Goal: Use online tool/utility: Utilize a website feature to perform a specific function

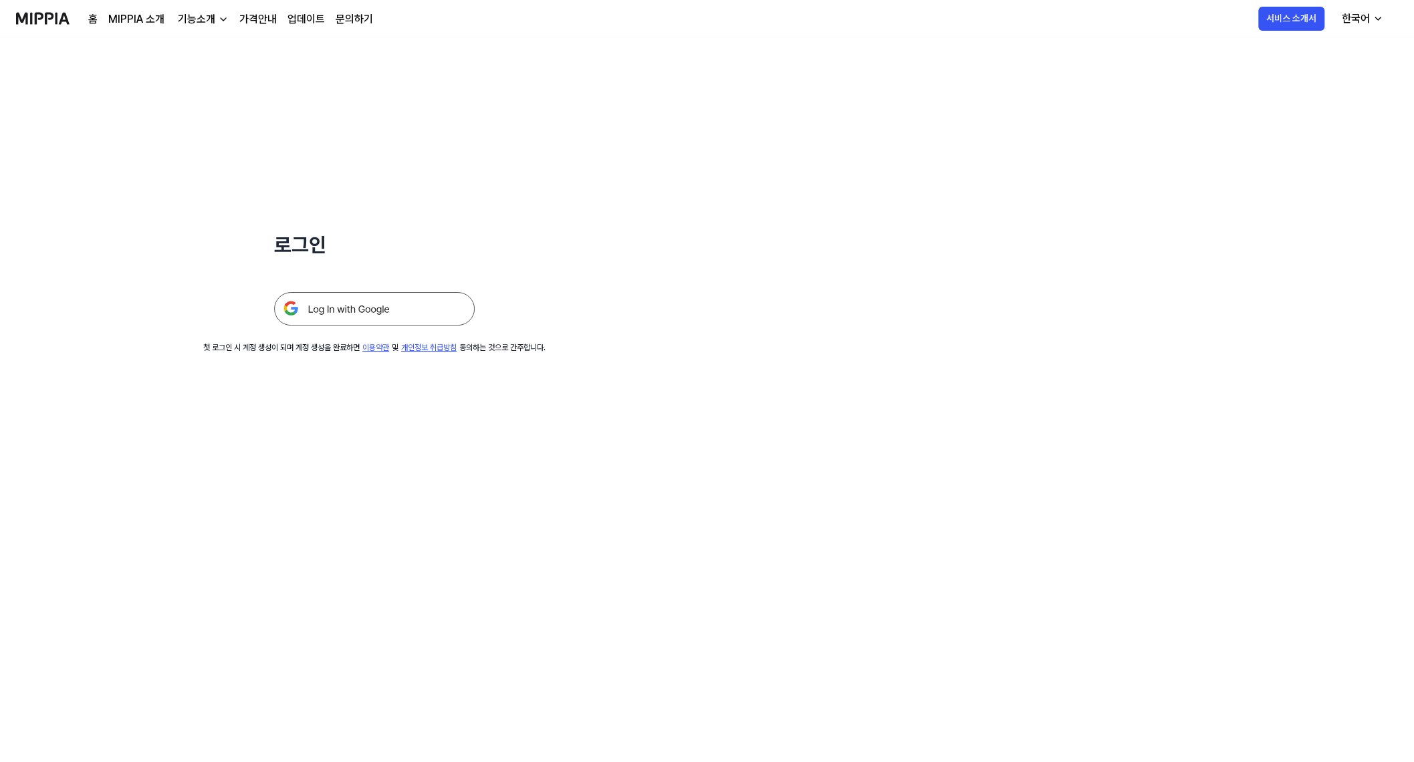
click at [345, 308] on img at bounding box center [374, 308] width 201 height 33
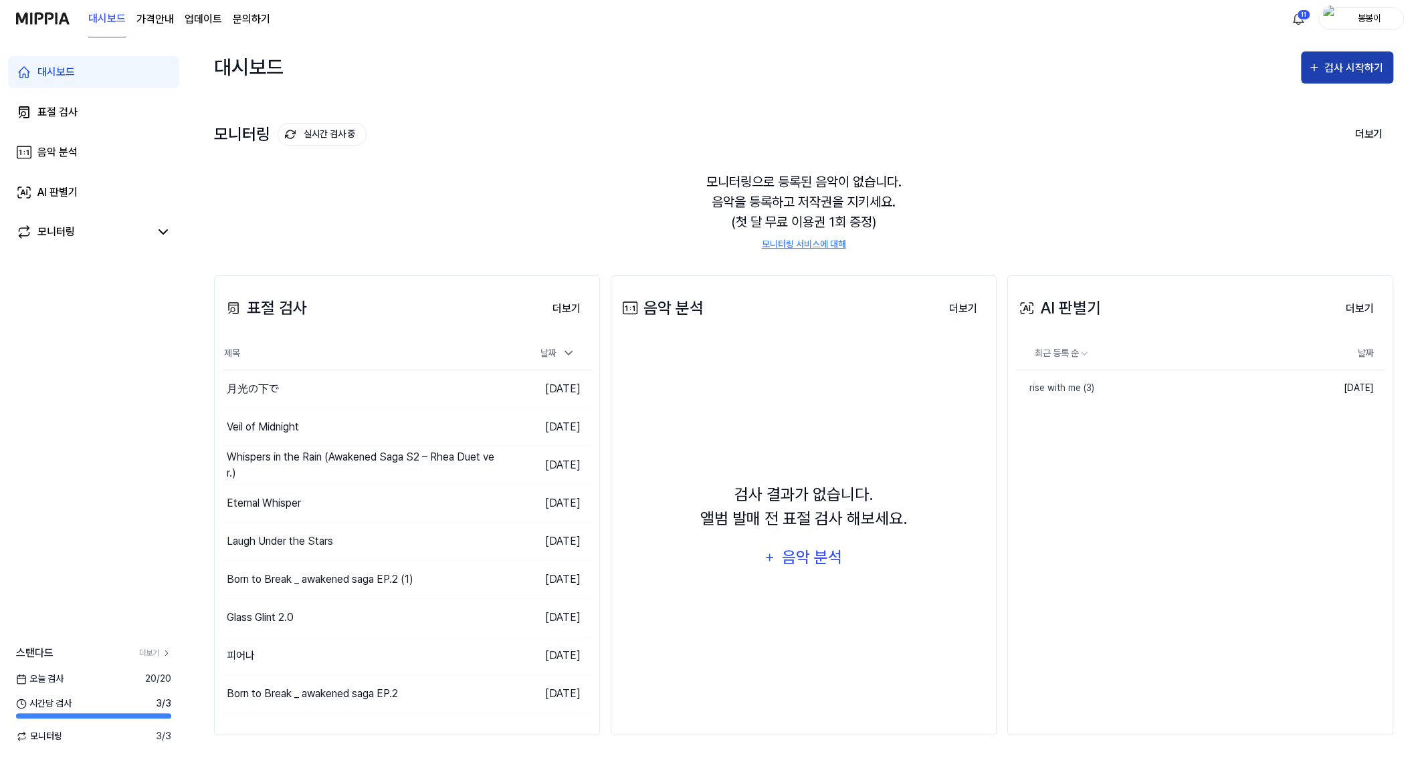
click at [1342, 66] on div "검사 시작하기" at bounding box center [1355, 68] width 62 height 17
click at [62, 121] on link "표절 검사" at bounding box center [93, 112] width 171 height 32
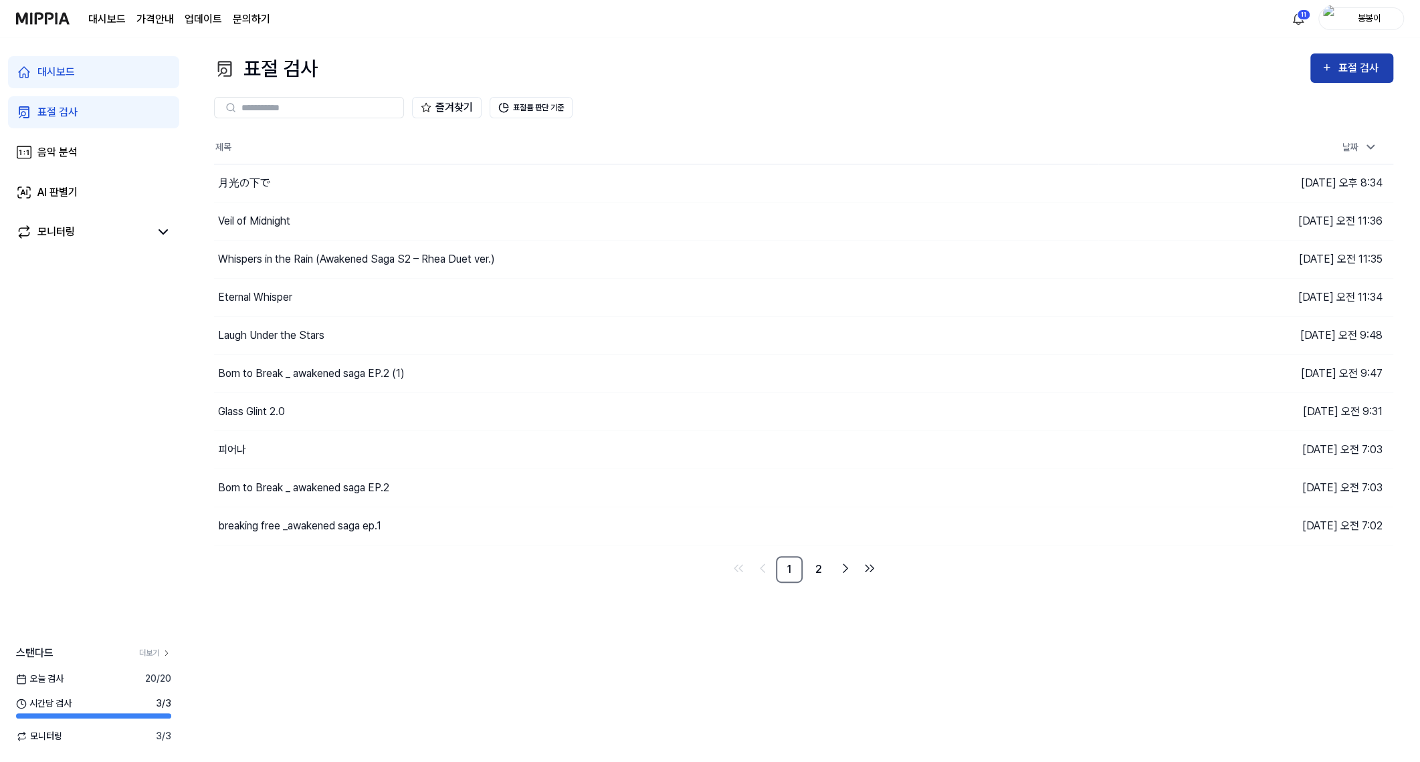
click at [1362, 78] on button "표절 검사" at bounding box center [1351, 68] width 83 height 29
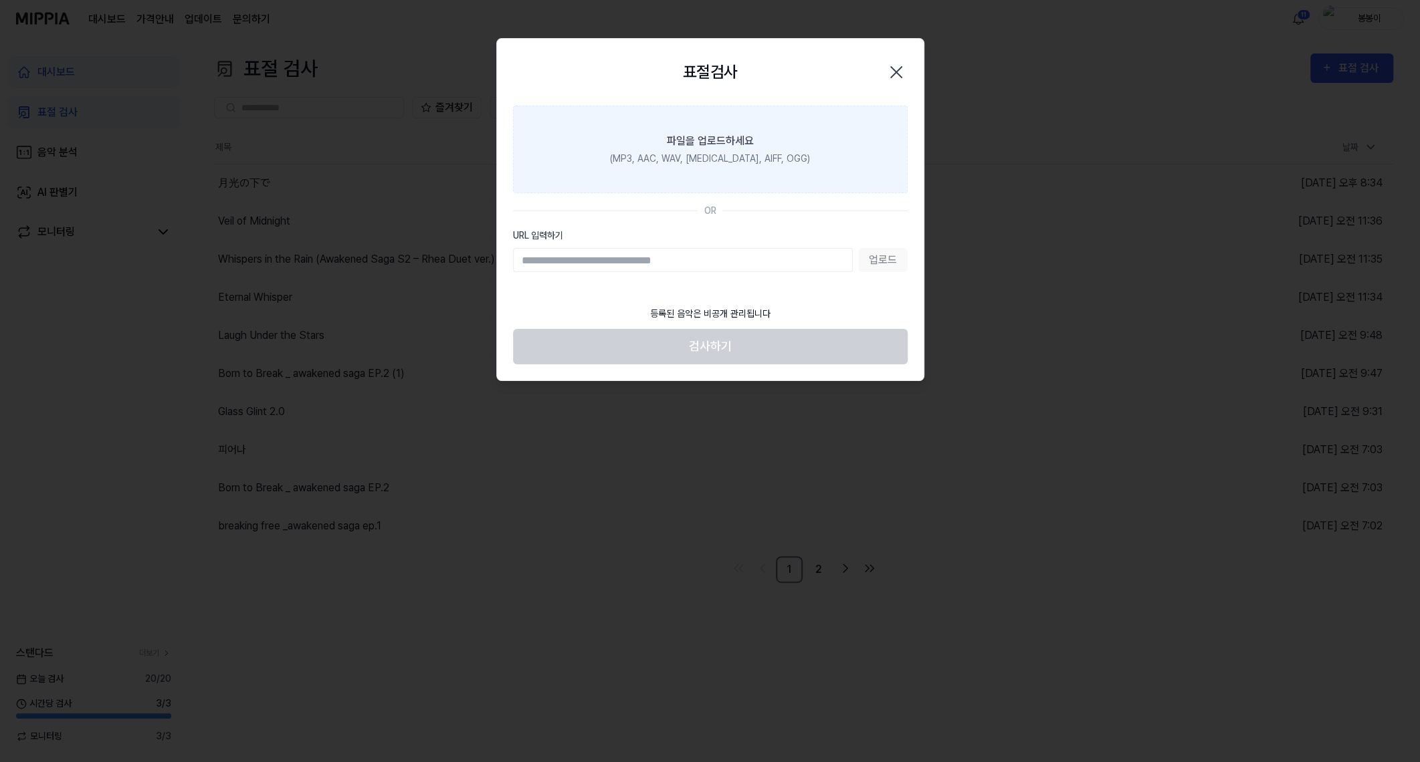
click at [715, 152] on div "(MP3, AAC, WAV, [MEDICAL_DATA], AIFF, OGG)" at bounding box center [710, 159] width 200 height 14
click at [0, 0] on input "파일을 업로드하세요 (MP3, AAC, WAV, [MEDICAL_DATA], AIFF, OGG)" at bounding box center [0, 0] width 0 height 0
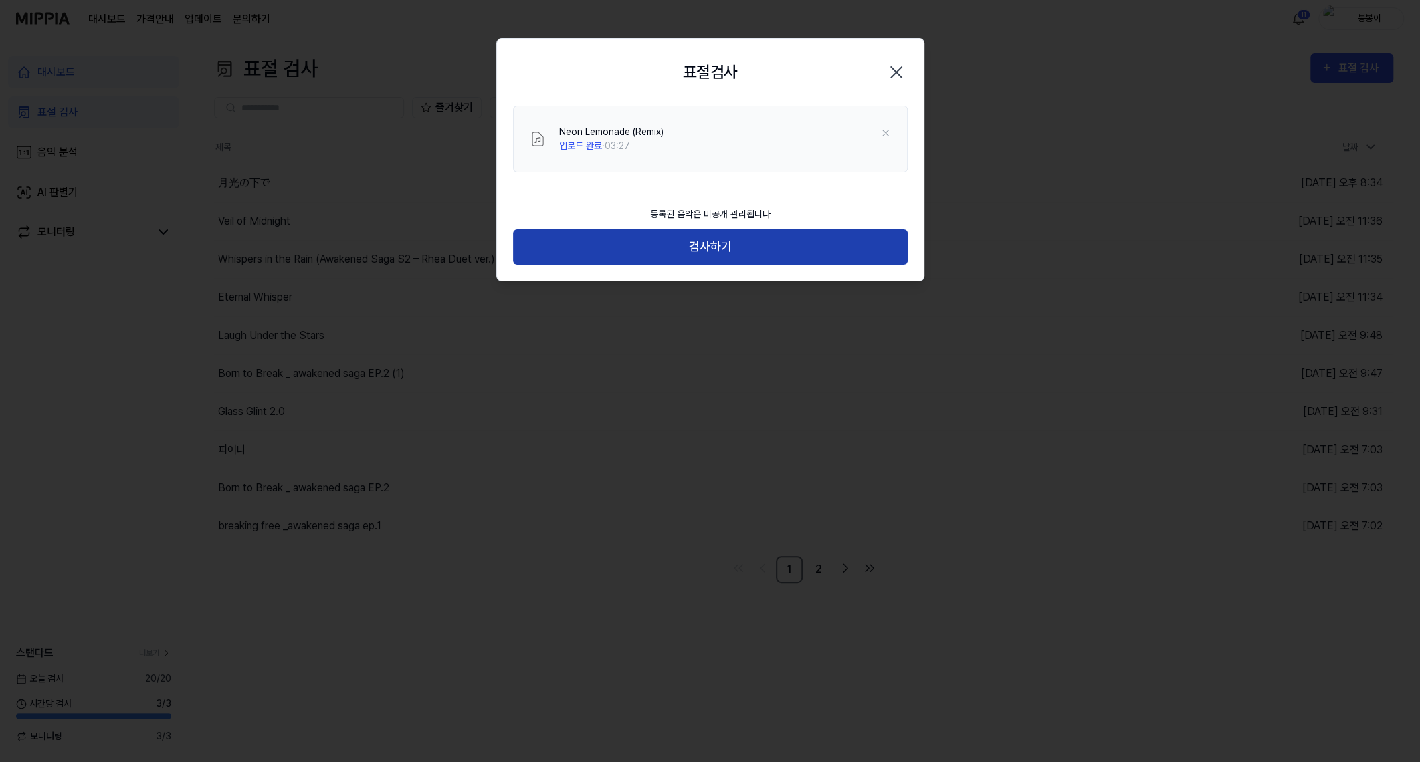
click at [687, 247] on button "검사하기" at bounding box center [710, 246] width 395 height 35
